Goal: Find specific page/section: Find specific page/section

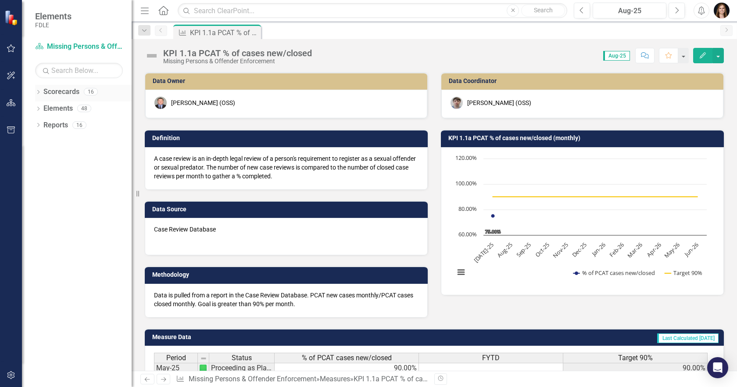
click at [39, 92] on icon "Dropdown" at bounding box center [38, 92] width 6 height 5
click at [43, 142] on icon "Dropdown" at bounding box center [42, 141] width 7 height 5
click at [52, 177] on div "Dropdown" at bounding box center [51, 174] width 7 height 7
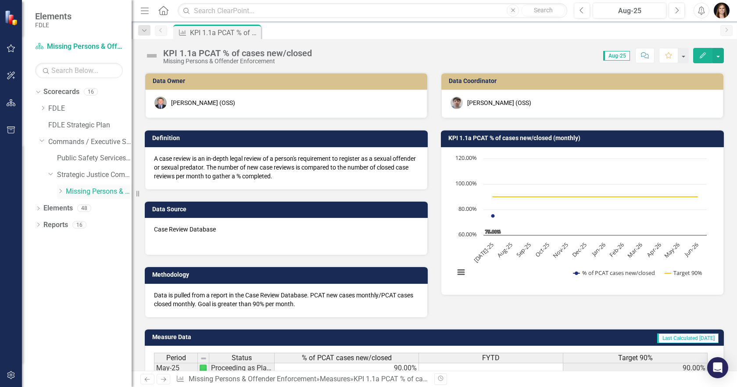
click at [62, 194] on div "Dropdown" at bounding box center [60, 191] width 7 height 7
drag, startPoint x: 79, startPoint y: 207, endPoint x: 111, endPoint y: 197, distance: 33.0
click at [79, 208] on link "EIS" at bounding box center [103, 208] width 57 height 10
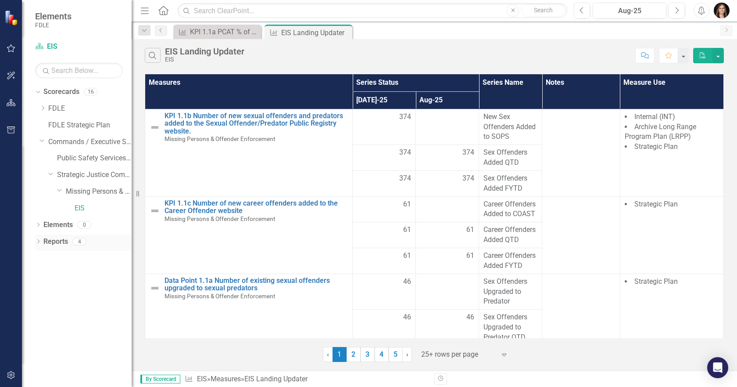
click at [37, 242] on icon "Dropdown" at bounding box center [38, 242] width 6 height 5
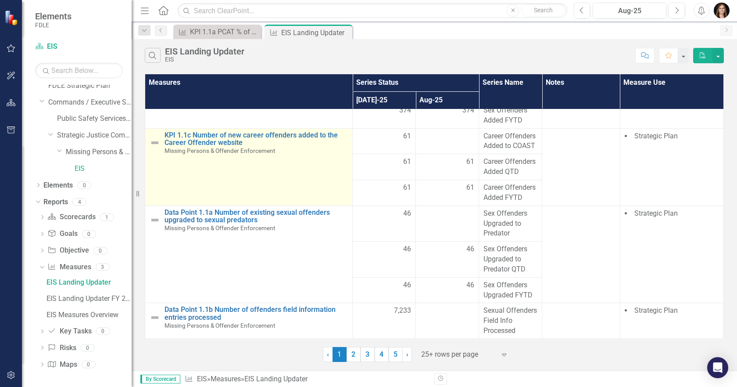
scroll to position [88, 0]
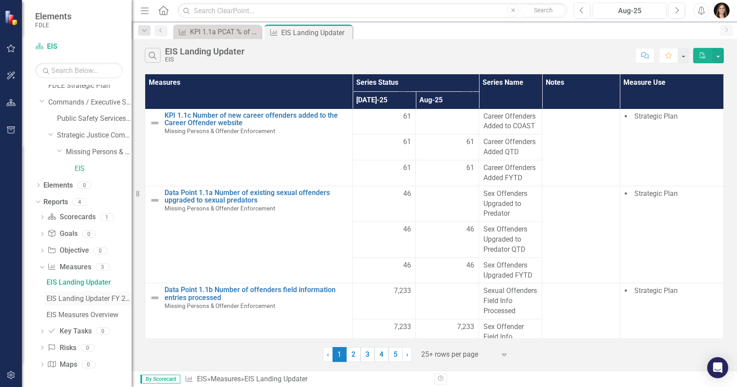
click at [58, 301] on div "EIS Landing Updater FY 25/26" at bounding box center [89, 298] width 85 height 8
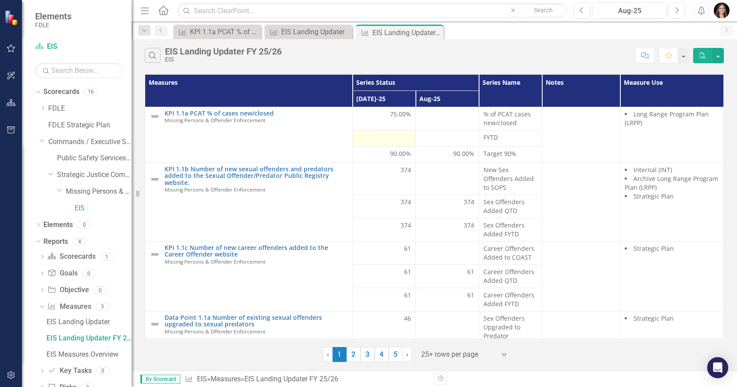
click at [382, 136] on div at bounding box center [384, 138] width 54 height 11
click at [720, 55] on button "button" at bounding box center [718, 55] width 11 height 15
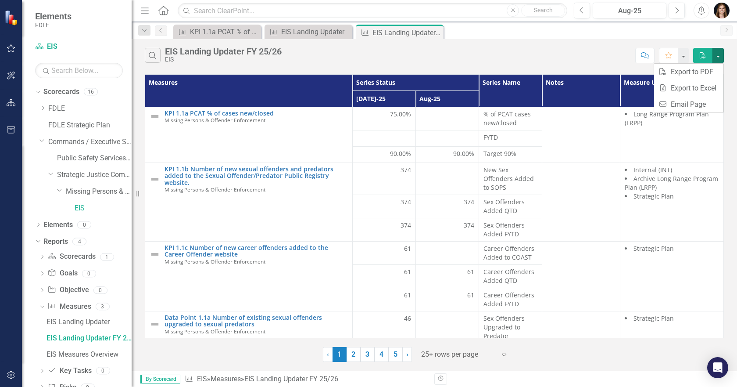
click at [532, 66] on div "Search EIS Landing Updater FY 25/26 EIS Comment Favorite PDF" at bounding box center [435, 53] width 606 height 29
